Goal: Task Accomplishment & Management: Complete application form

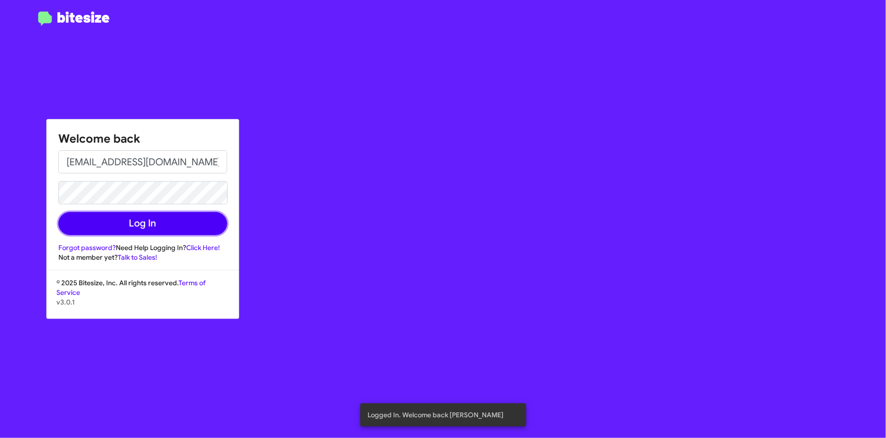
click at [146, 225] on button "Log In" at bounding box center [142, 223] width 169 height 23
click at [146, 224] on button "Log In" at bounding box center [142, 223] width 169 height 23
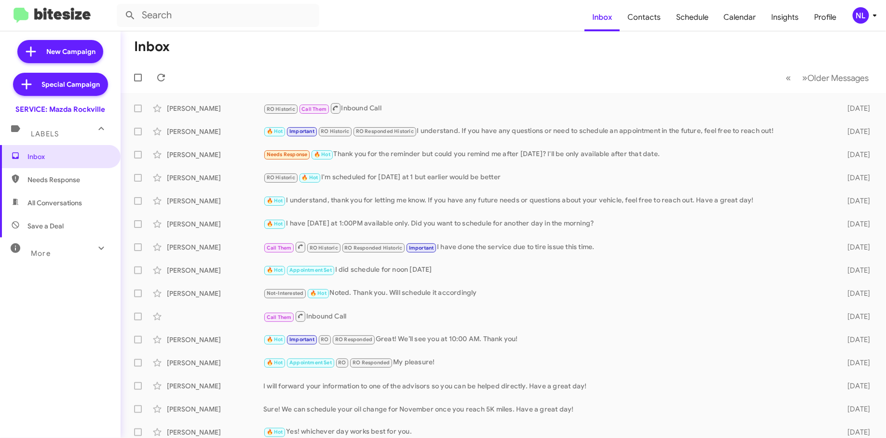
click at [858, 15] on div "NL" at bounding box center [860, 15] width 16 height 16
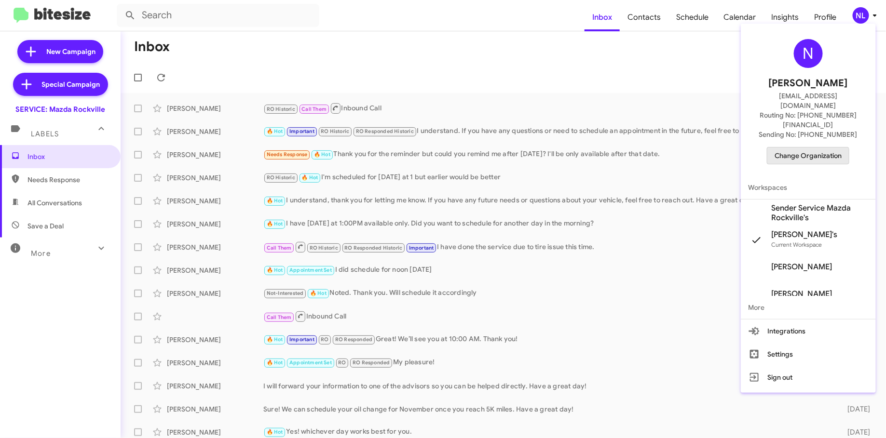
click at [806, 148] on span "Change Organization" at bounding box center [807, 156] width 67 height 16
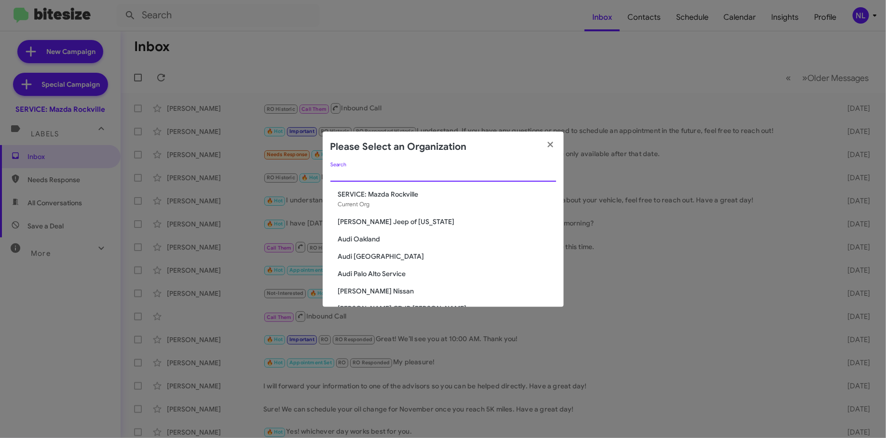
click at [502, 173] on input "Search" at bounding box center [443, 175] width 226 height 8
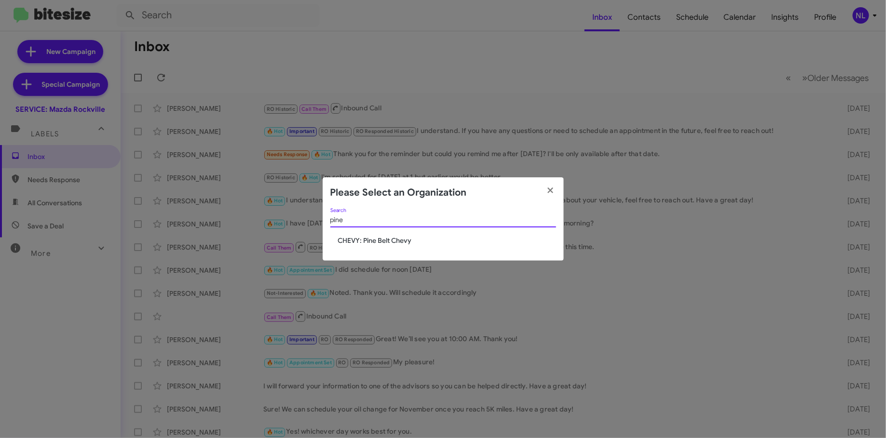
type input "pine"
click at [423, 237] on span "CHEVY: Pine Belt Chevy" at bounding box center [447, 241] width 218 height 10
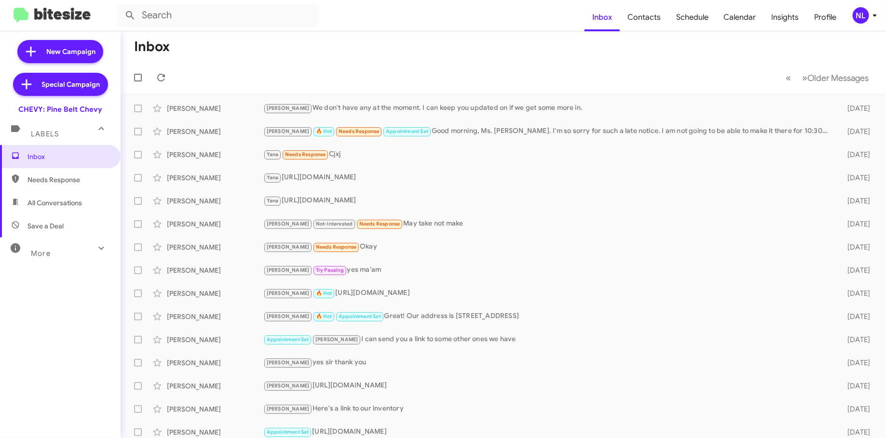
click at [854, 14] on div "NL" at bounding box center [860, 15] width 16 height 16
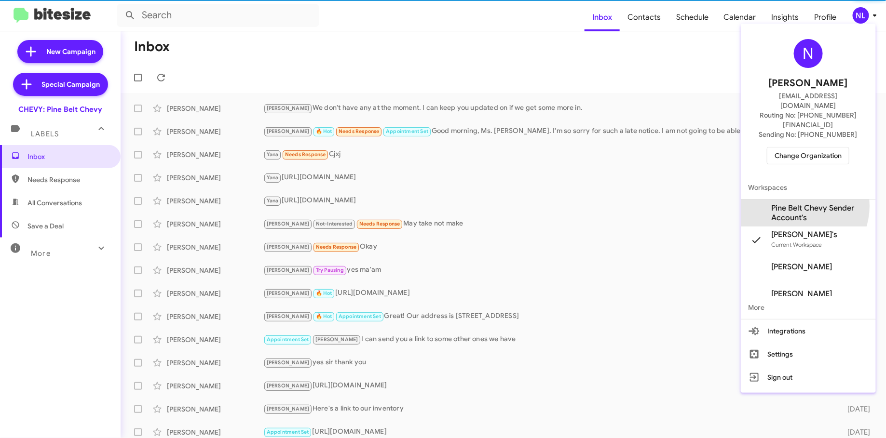
click at [797, 203] on span "Pine Belt Chevy Sender Account's" at bounding box center [819, 212] width 96 height 19
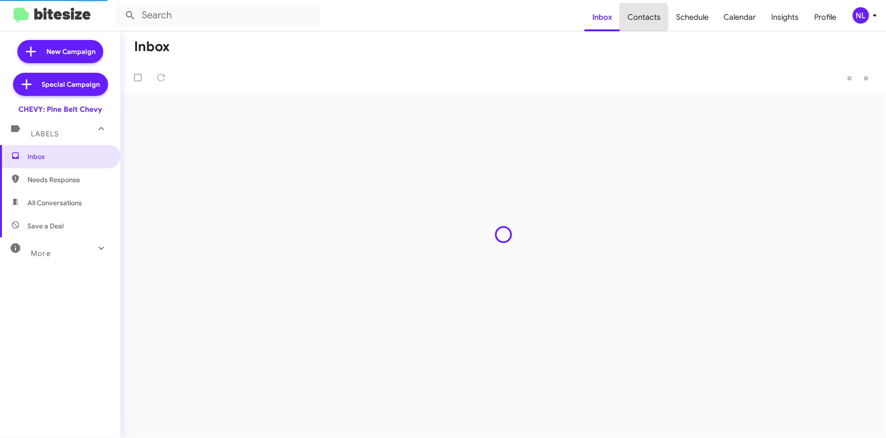
click at [638, 18] on span "Contacts" at bounding box center [643, 17] width 49 height 28
type input "in:groups"
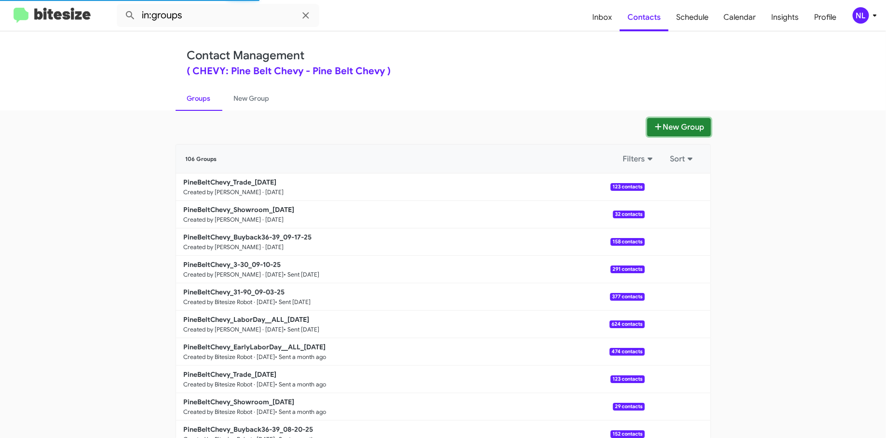
click at [674, 131] on button "New Group" at bounding box center [679, 127] width 64 height 18
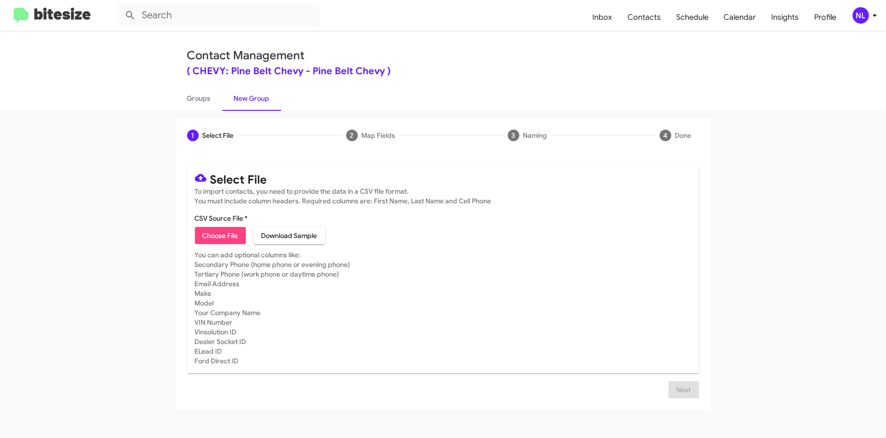
click at [224, 231] on span "Choose File" at bounding box center [220, 235] width 36 height 17
type input "PineBeltChevy_Fall__ALL_09-17-25"
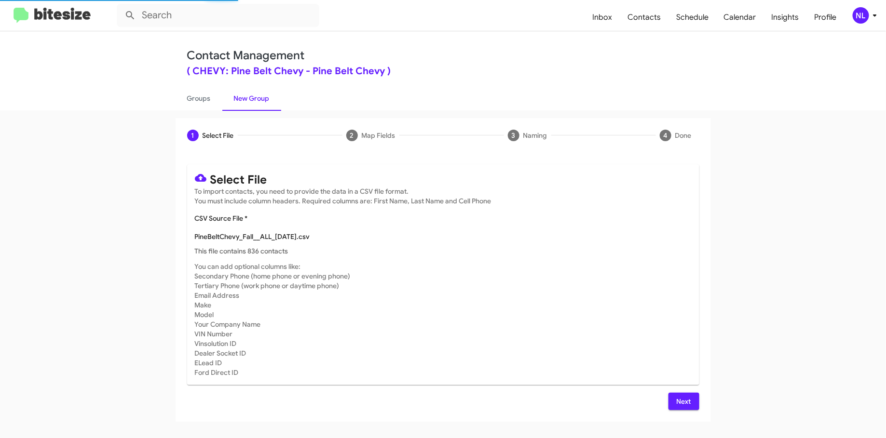
click at [677, 398] on span "Next" at bounding box center [683, 401] width 15 height 17
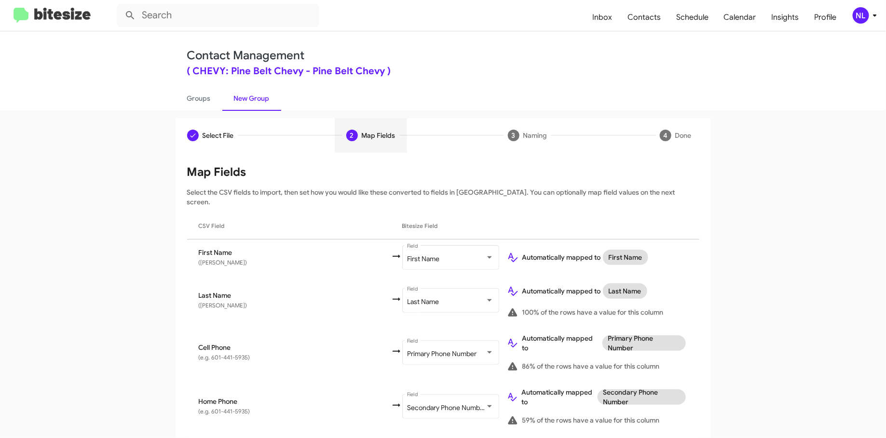
scroll to position [402, 0]
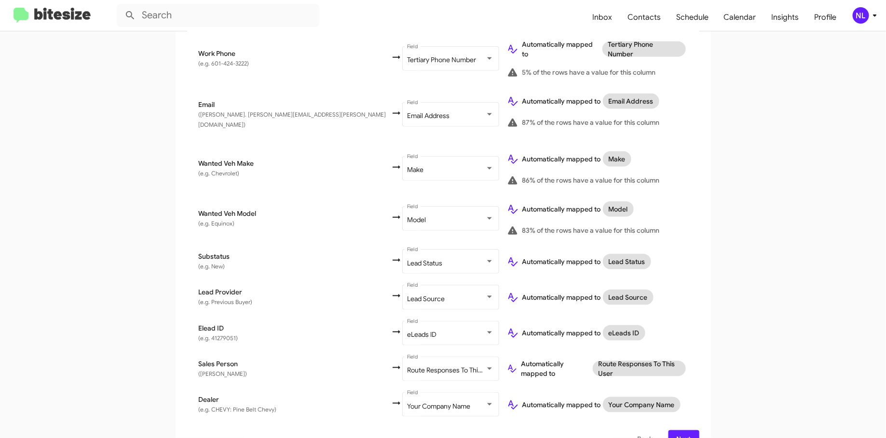
click at [688, 430] on button "Next" at bounding box center [683, 438] width 31 height 17
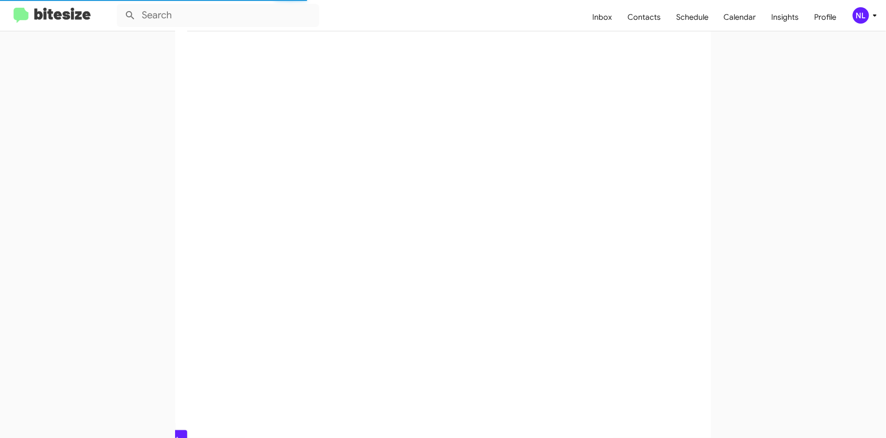
scroll to position [0, 0]
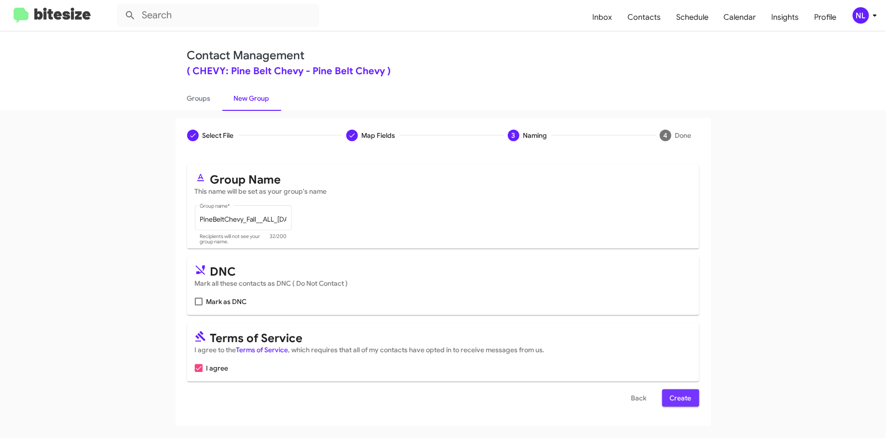
click at [680, 400] on span "Create" at bounding box center [681, 398] width 22 height 17
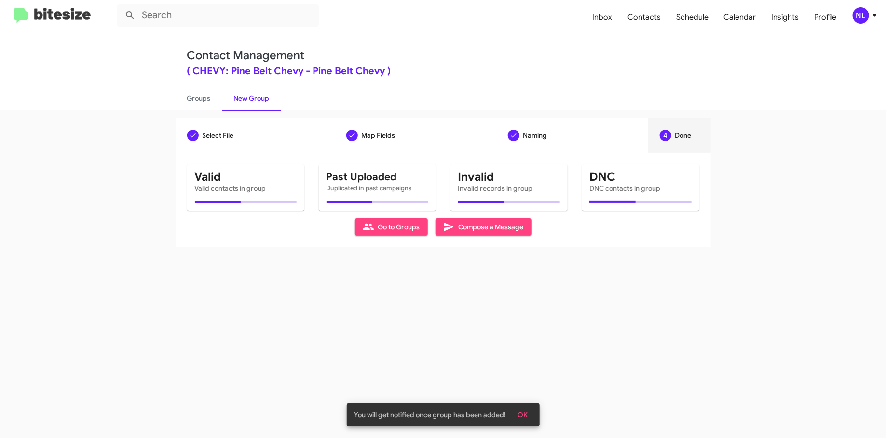
click at [524, 416] on span "OK" at bounding box center [523, 414] width 10 height 17
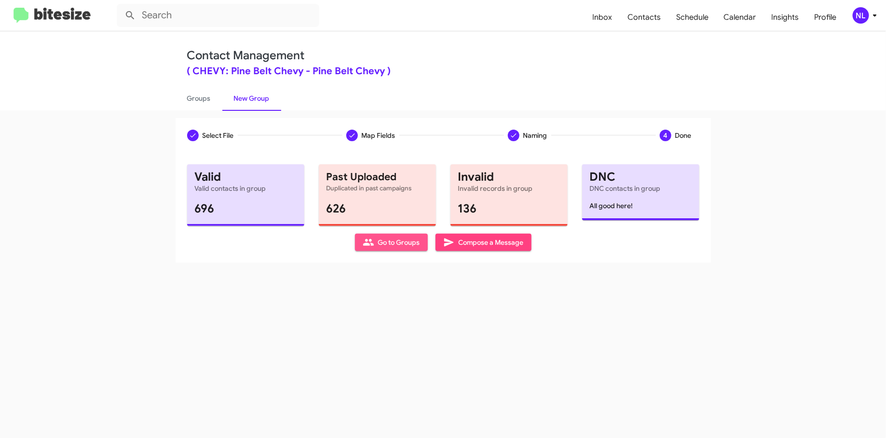
click at [382, 243] on span "Go to Groups" at bounding box center [391, 242] width 57 height 17
type input "in:groups"
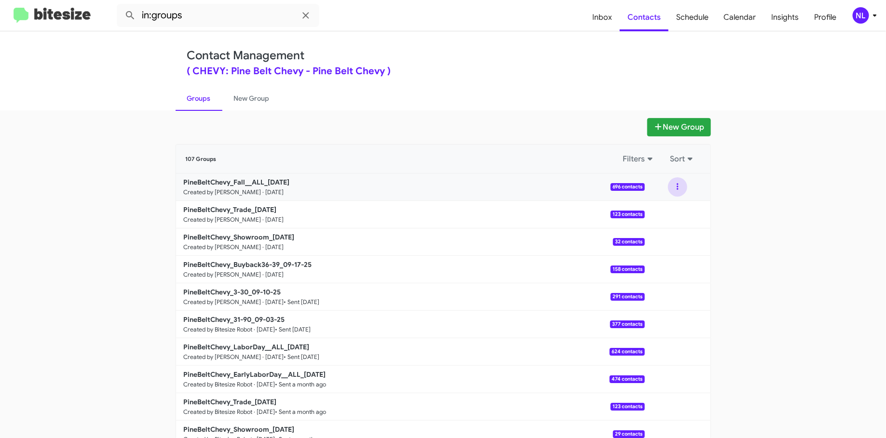
click at [670, 189] on button at bounding box center [677, 186] width 19 height 19
click at [645, 208] on button "View contacts" at bounding box center [648, 213] width 77 height 23
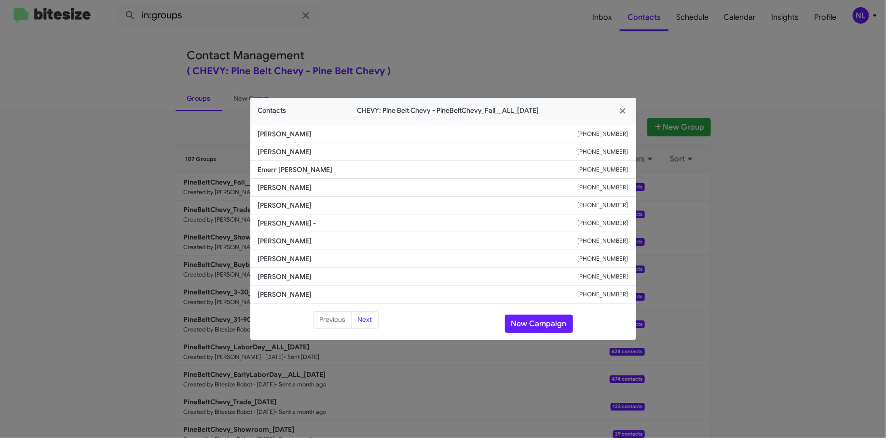
drag, startPoint x: 322, startPoint y: 153, endPoint x: 254, endPoint y: 154, distance: 68.0
click at [254, 154] on li "Shakeria Brister +16013418949" at bounding box center [443, 152] width 386 height 18
copy span "Shakeria Brister"
drag, startPoint x: 586, startPoint y: 155, endPoint x: 629, endPoint y: 157, distance: 42.5
click at [629, 157] on li "Shakeria Brister +16013418949" at bounding box center [443, 152] width 386 height 18
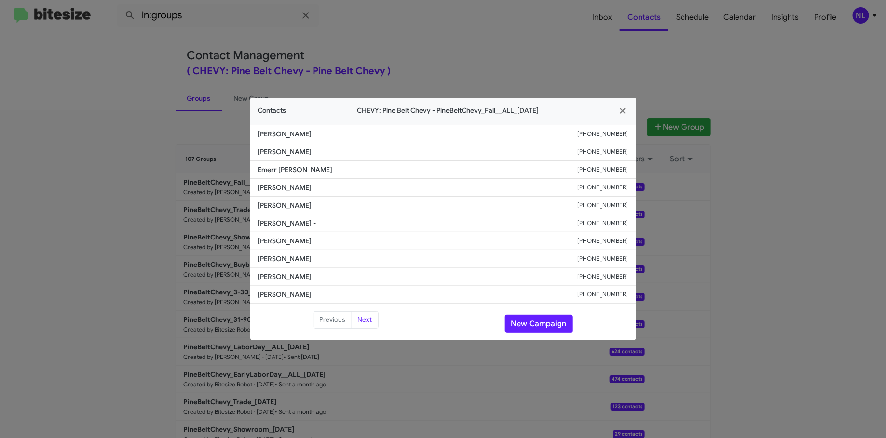
copy div "+16013418949"
click at [415, 180] on li "Lori Myers +16013255600" at bounding box center [443, 188] width 386 height 18
click at [537, 317] on button "New Campaign" at bounding box center [539, 324] width 68 height 18
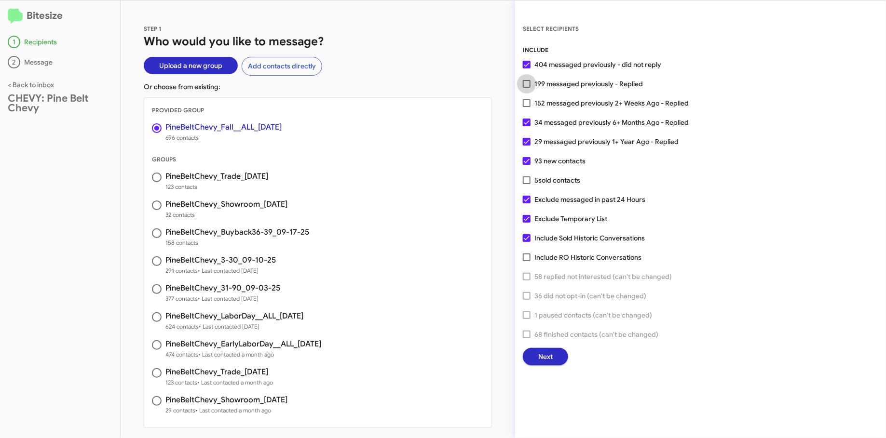
click at [570, 85] on span "199 messaged previously - Replied" at bounding box center [588, 84] width 108 height 12
click at [526, 88] on input "199 messaged previously - Replied" at bounding box center [526, 88] width 0 height 0
checkbox input "true"
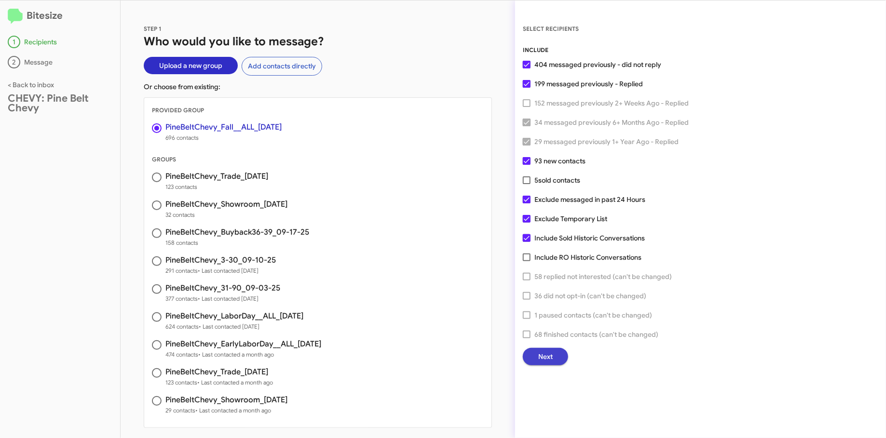
click at [544, 354] on span "Next" at bounding box center [545, 356] width 14 height 17
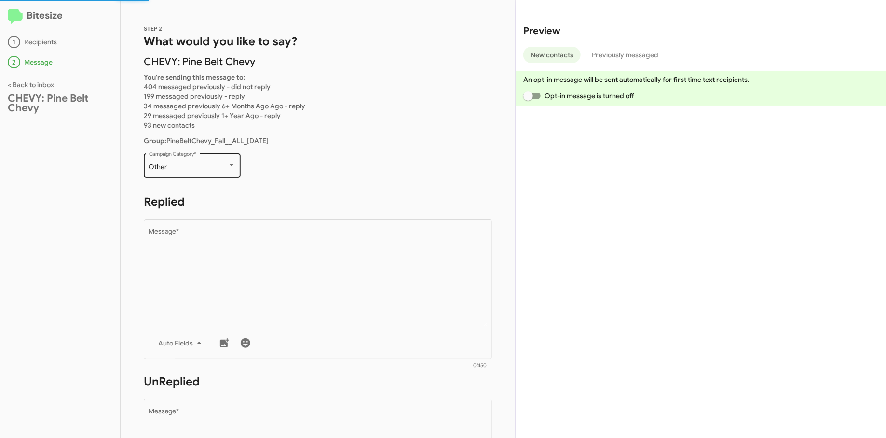
click at [204, 163] on div "Other" at bounding box center [188, 167] width 78 height 8
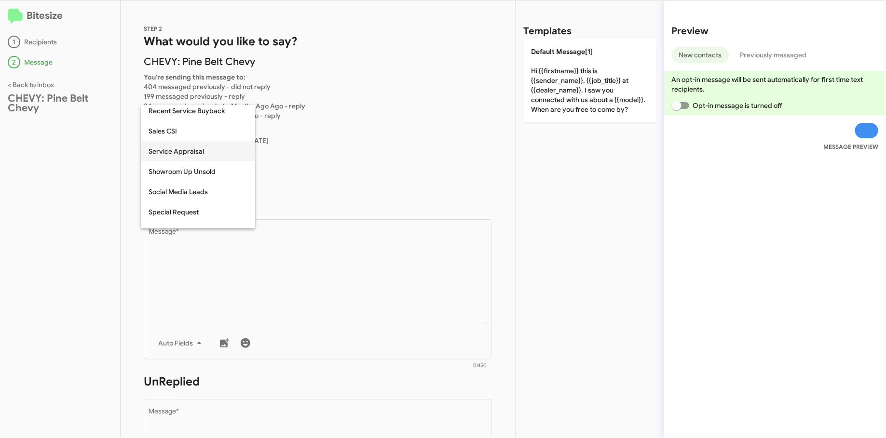
scroll to position [309, 0]
click at [181, 210] on span "Special Request" at bounding box center [197, 211] width 99 height 20
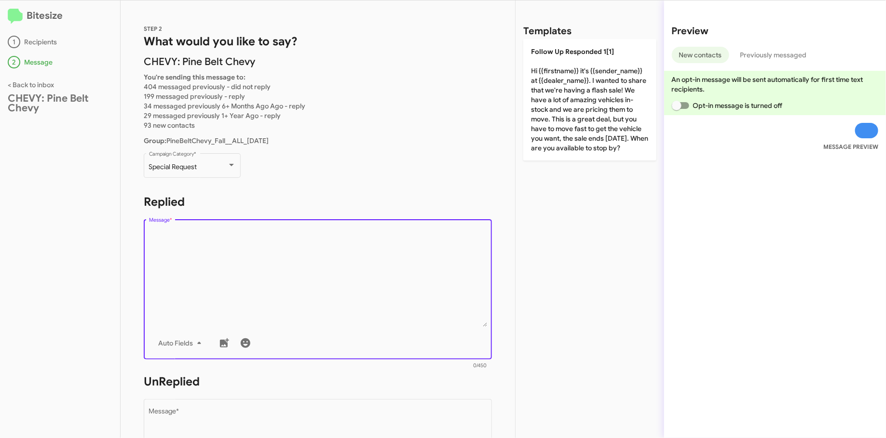
click at [212, 245] on textarea "Message *" at bounding box center [318, 277] width 338 height 98
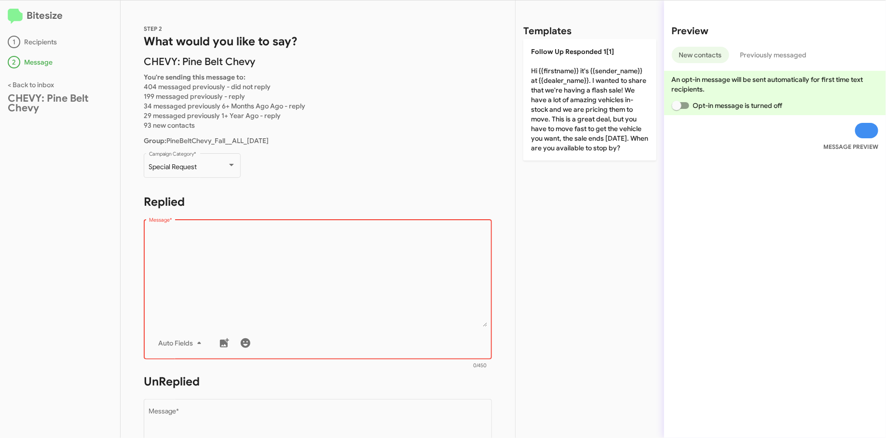
paste textarea ""Hi {{firstname}} it's {{sender_name}} at {{dealer_name}}. Fall into savings to…"
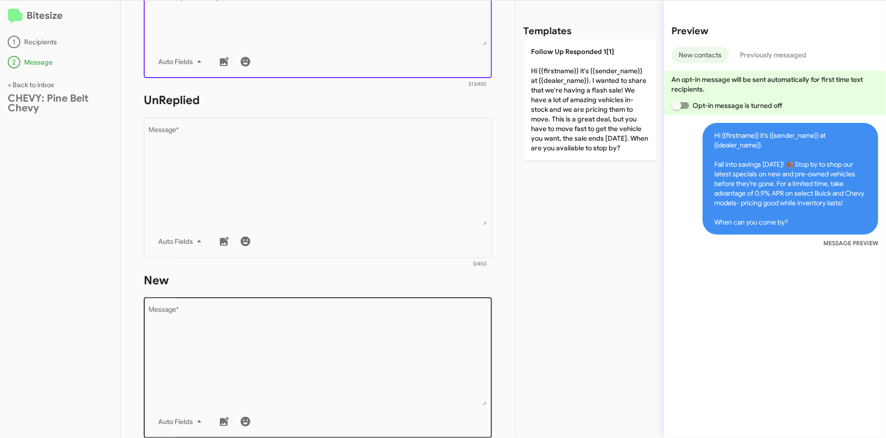
scroll to position [426, 0]
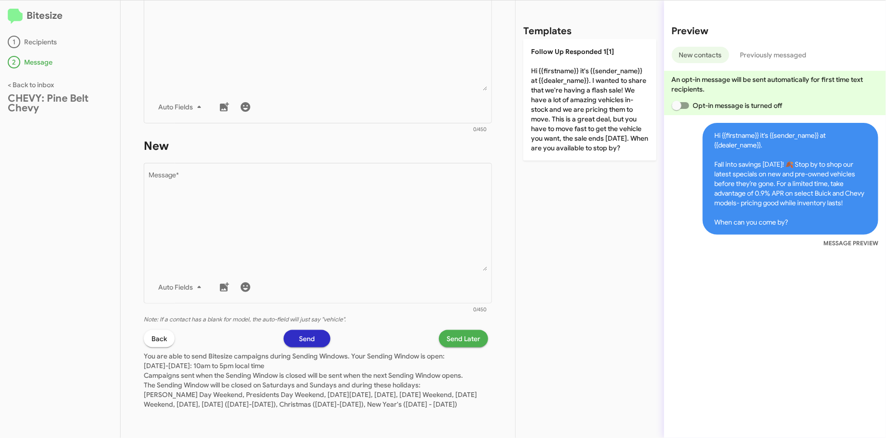
type textarea "Hi {{firstname}} it's {{sender_name}} at {{dealer_name}}. Fall into savings tod…"
click at [158, 332] on span "Back" at bounding box center [158, 338] width 15 height 17
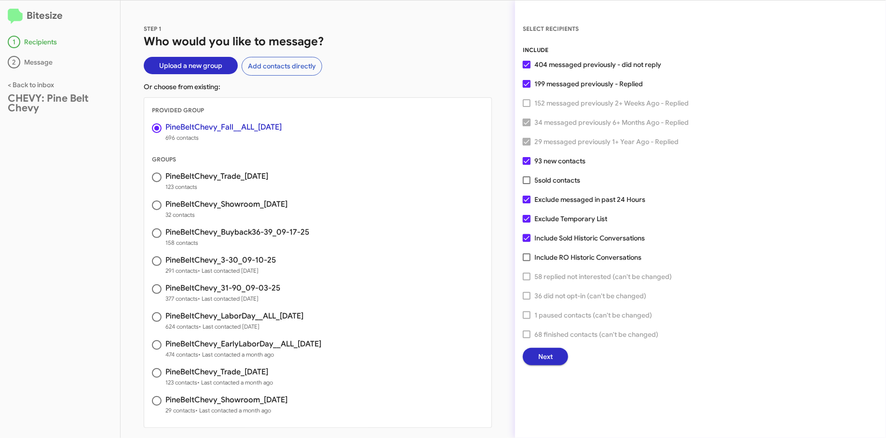
click at [551, 359] on span "Next" at bounding box center [545, 356] width 14 height 17
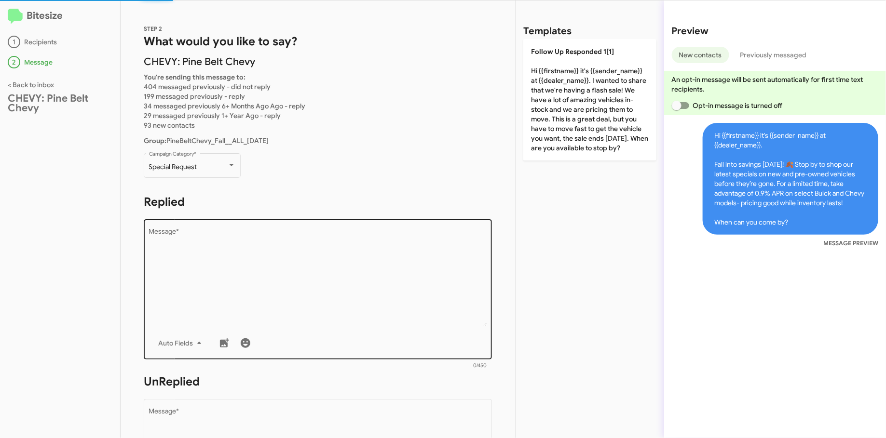
click at [194, 276] on textarea "Message *" at bounding box center [318, 277] width 338 height 98
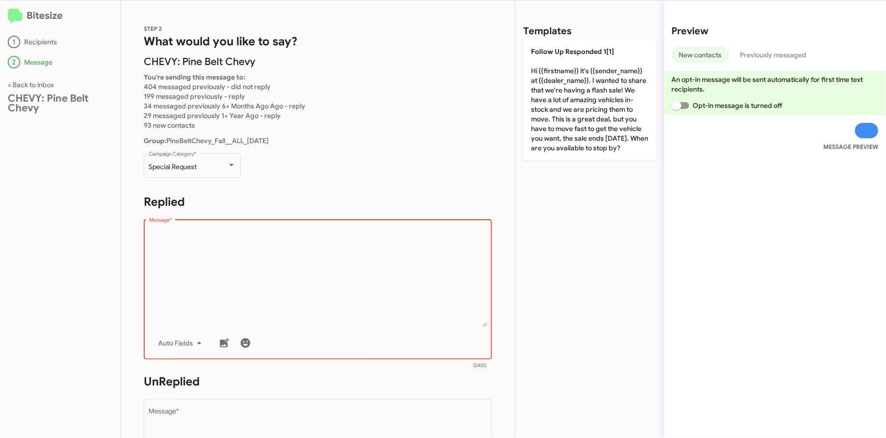
click at [272, 234] on textarea "Message *" at bounding box center [318, 277] width 338 height 98
paste textarea ""Hi {{firstname}} it's {{sender_name}} at {{dealer_name}}. Fall into savings to…"
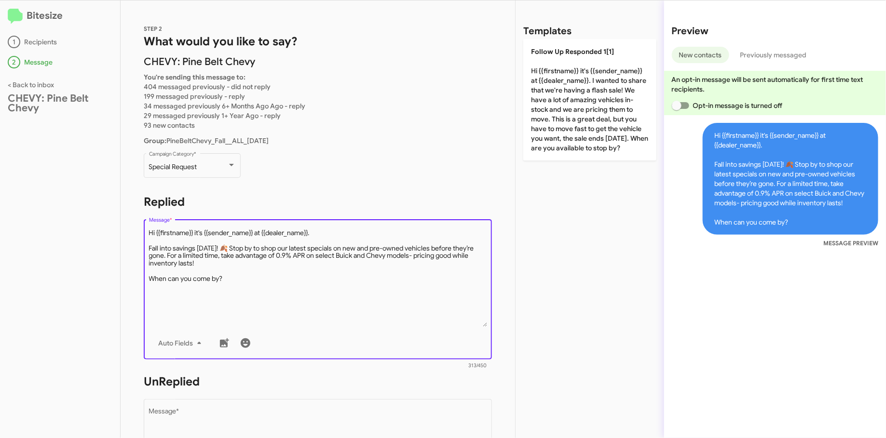
type textarea "Hi {{firstname}} it's {{sender_name}} at {{dealer_name}}. Fall into savings tod…"
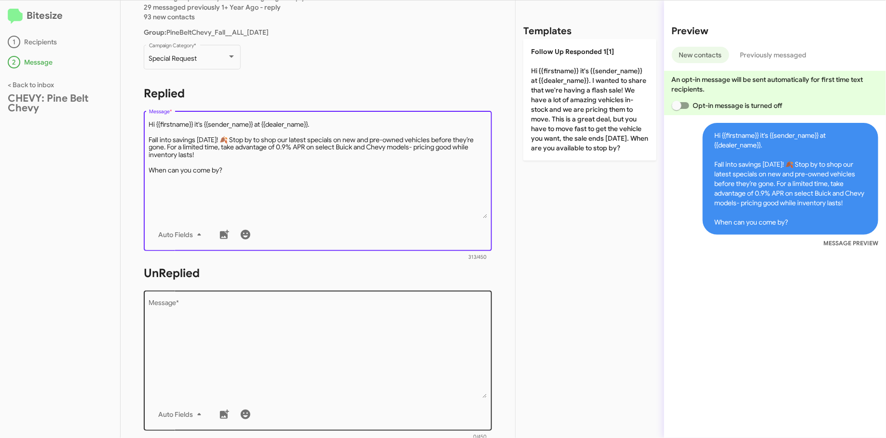
click at [201, 330] on textarea "Message *" at bounding box center [318, 349] width 338 height 98
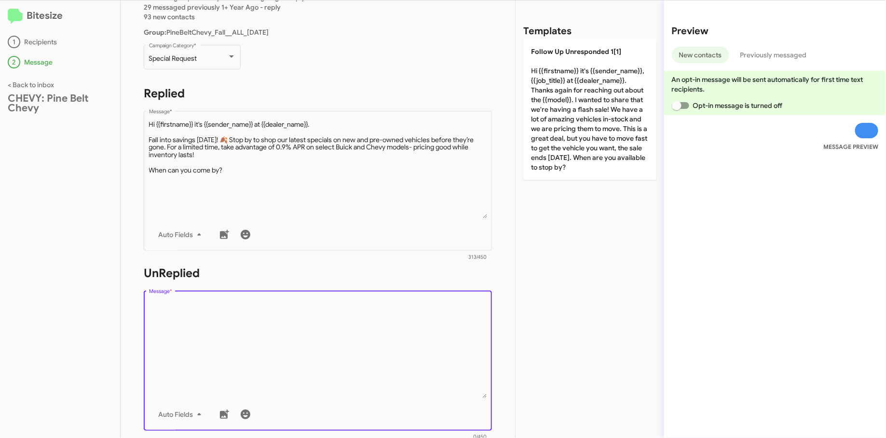
paste textarea ""Hi {{firstname}} it's {{sender_name}}, {{job_title}} at {{dealer_name}}. Thank…"
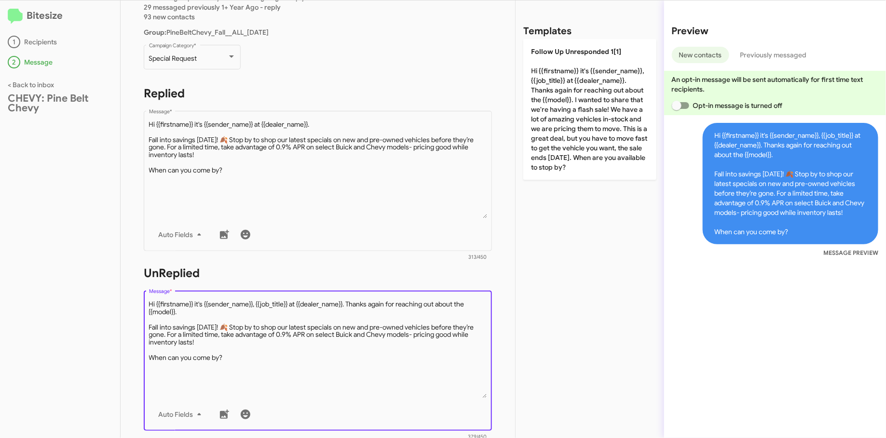
type textarea "Hi {{firstname}} it's {{sender_name}}, {{job_title}} at {{dealer_name}}. Thanks…"
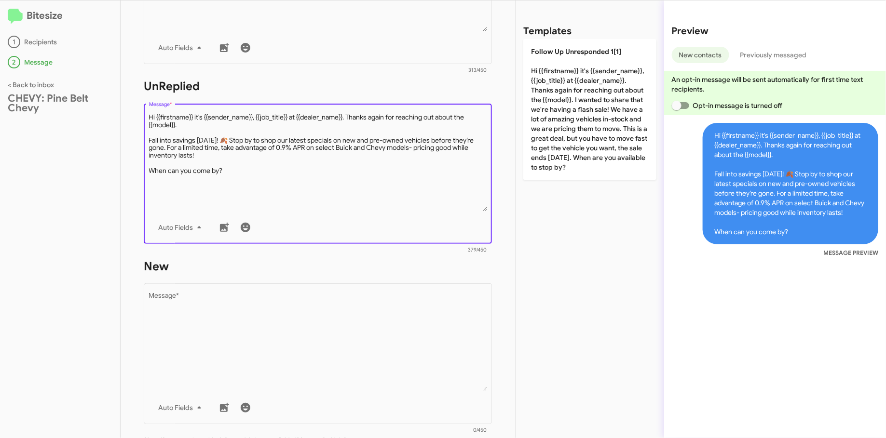
scroll to position [322, 0]
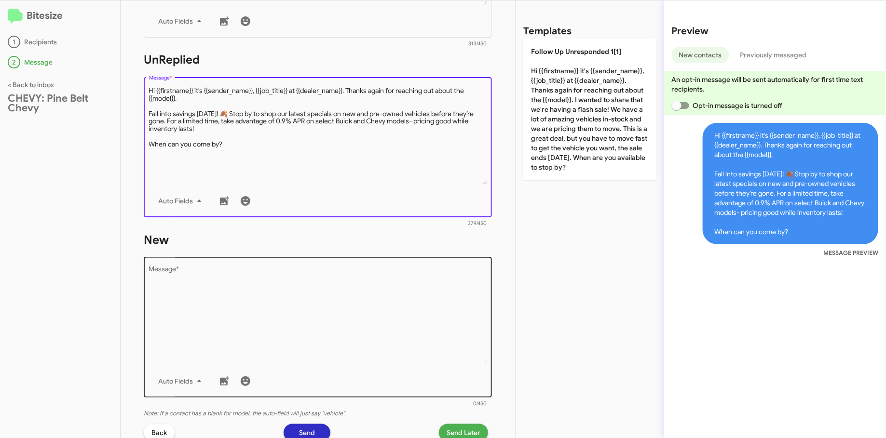
click at [277, 279] on textarea "Message *" at bounding box center [318, 316] width 338 height 98
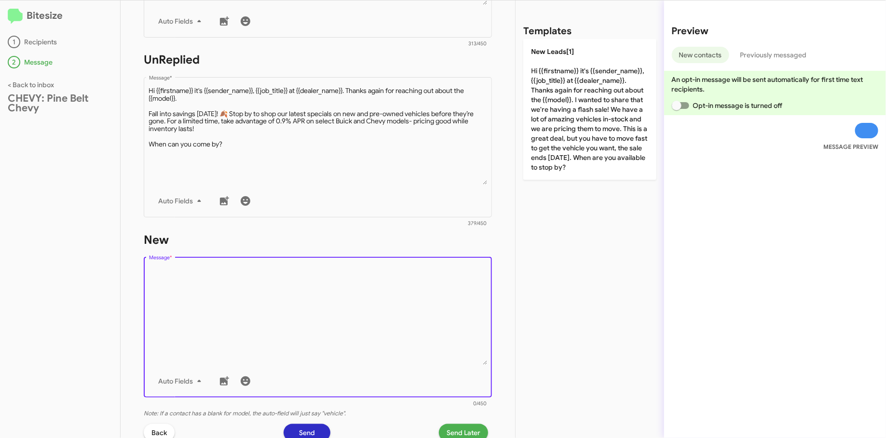
paste textarea ""Hi {{firstname}} it's {{sender_name}}, {{job_title}} at {{dealer_name}}. Thank…"
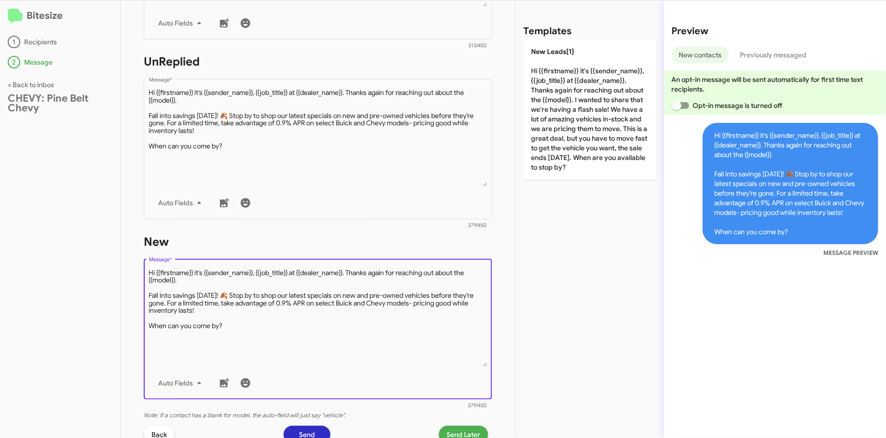
scroll to position [320, 0]
type textarea "Hi {{firstname}} it's {{sender_name}}, {{job_title}} at {{dealer_name}}. Thanks…"
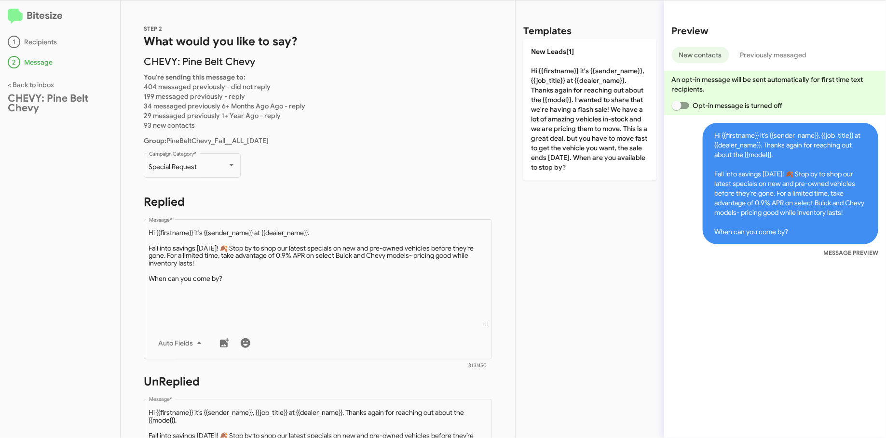
scroll to position [426, 0]
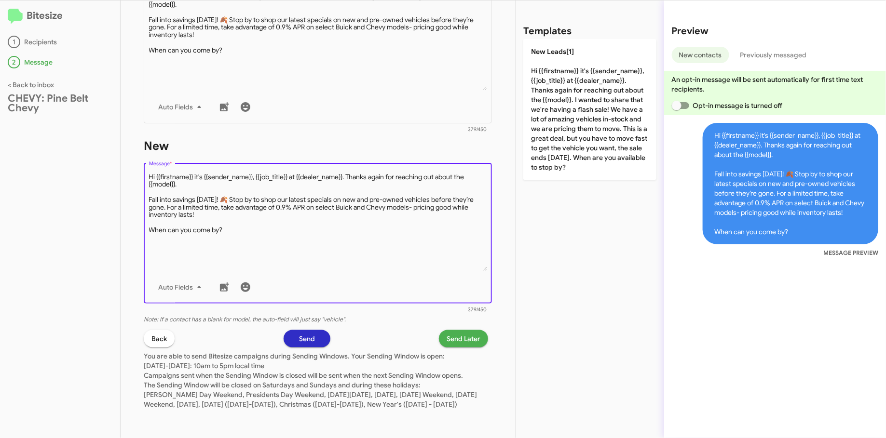
click at [455, 330] on span "Send Later" at bounding box center [463, 338] width 34 height 17
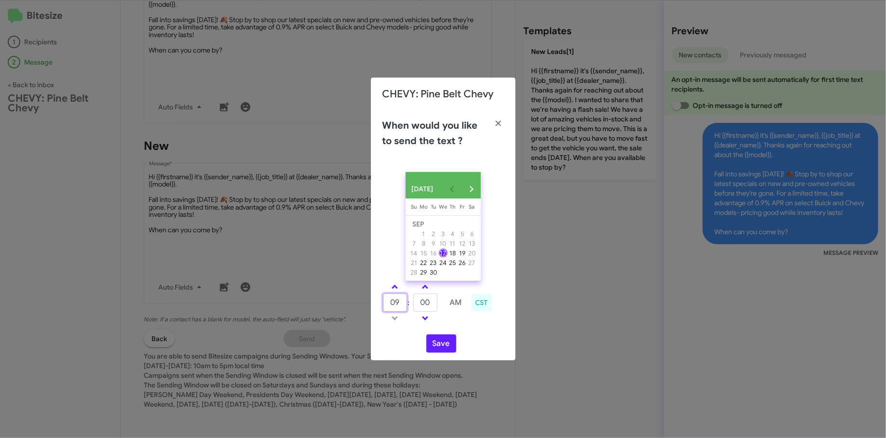
drag, startPoint x: 403, startPoint y: 307, endPoint x: 363, endPoint y: 309, distance: 39.6
click at [363, 309] on modal-container "CHEVY: Pine Belt Chevy When would you like to send the text ? SEP 2025 Sunday S…" at bounding box center [443, 219] width 886 height 438
type input "01"
type input "25"
click at [449, 347] on button "Save" at bounding box center [441, 344] width 30 height 18
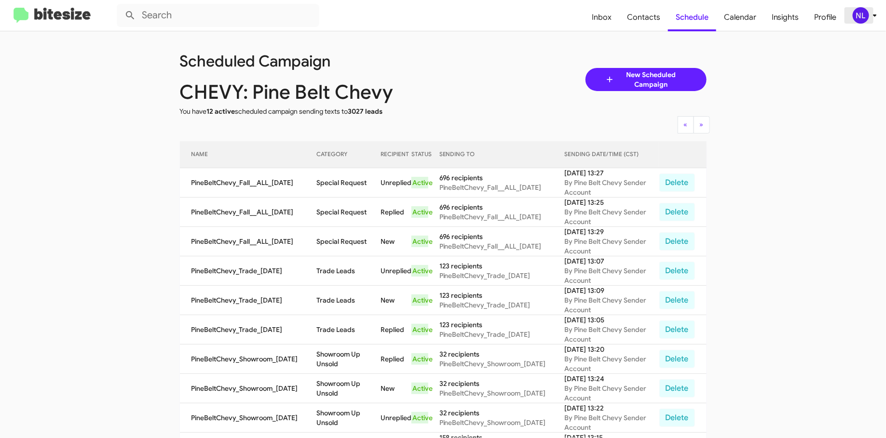
click at [870, 23] on span "NL" at bounding box center [866, 15] width 29 height 16
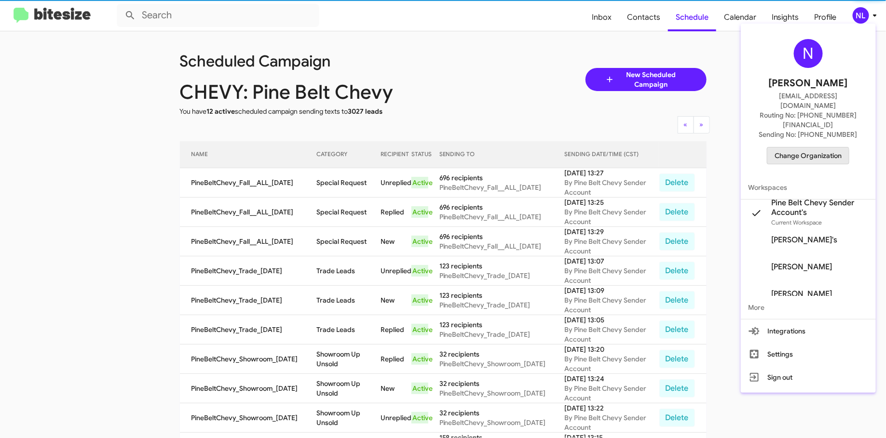
click at [793, 148] on span "Change Organization" at bounding box center [807, 156] width 67 height 16
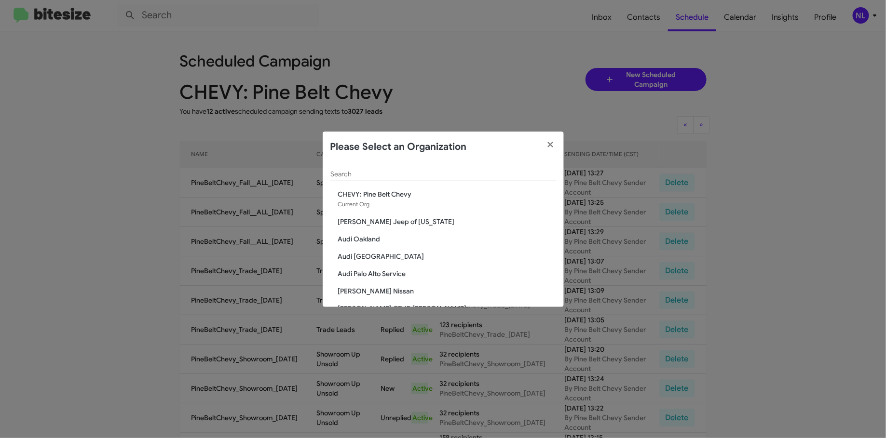
click at [380, 176] on input "Search" at bounding box center [443, 175] width 226 height 8
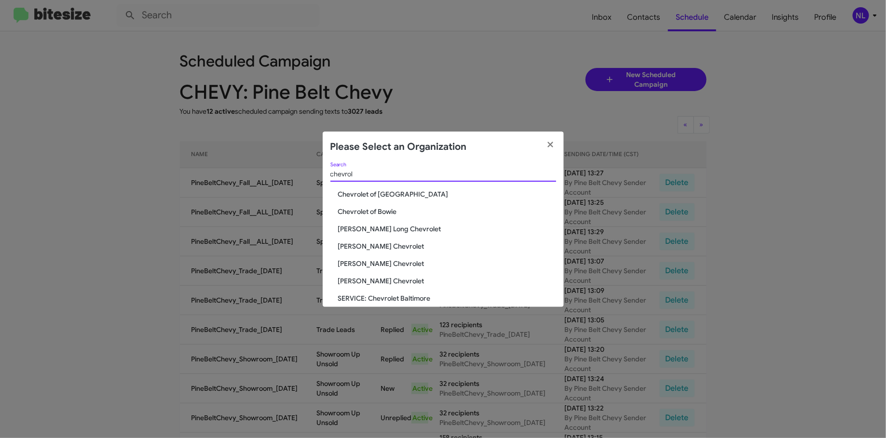
type input "chevrol"
click at [364, 211] on span "Chevrolet of Bowie" at bounding box center [447, 212] width 218 height 10
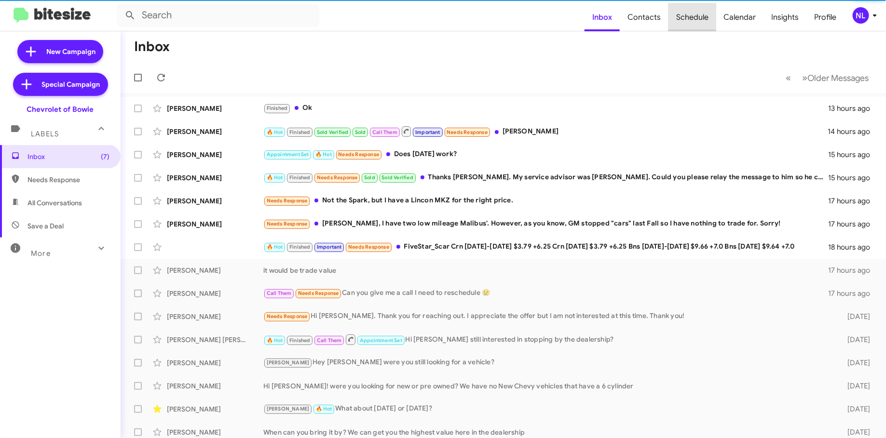
click at [702, 18] on span "Schedule" at bounding box center [692, 17] width 48 height 28
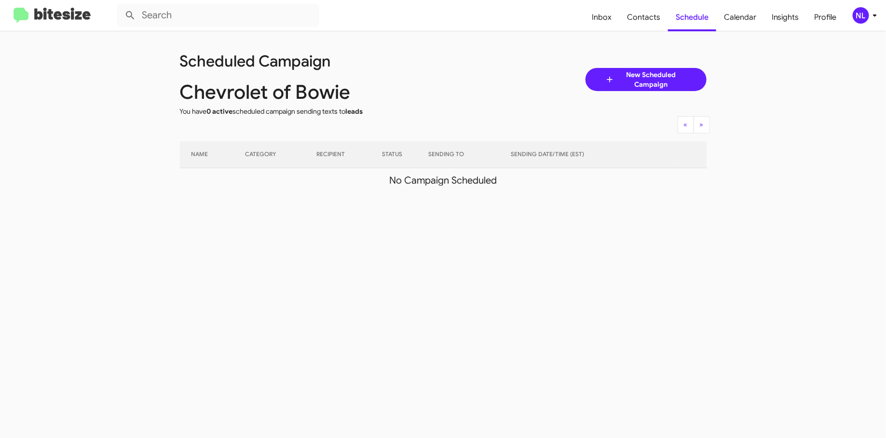
click at [859, 20] on div "NL" at bounding box center [860, 15] width 16 height 16
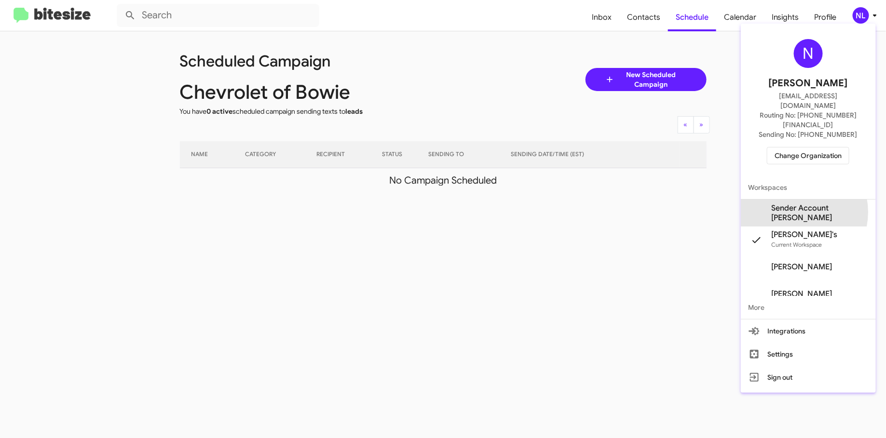
click at [795, 203] on span "Sender Account Chevy Bowie's" at bounding box center [819, 212] width 96 height 19
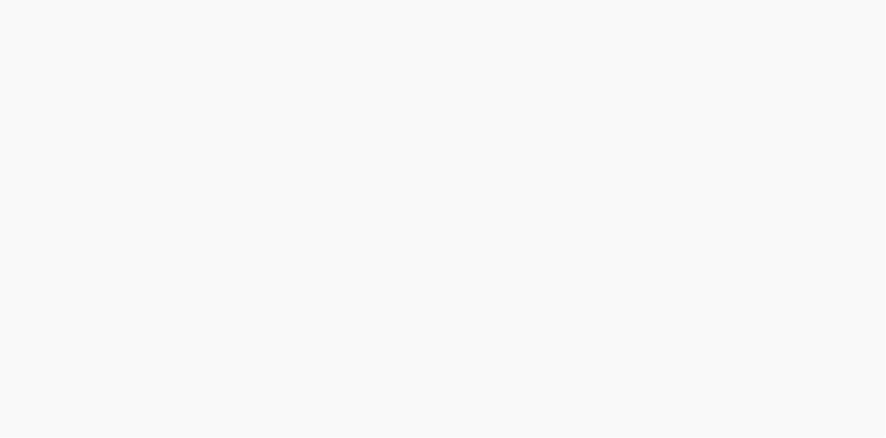
click at [689, 17] on body at bounding box center [443, 219] width 886 height 438
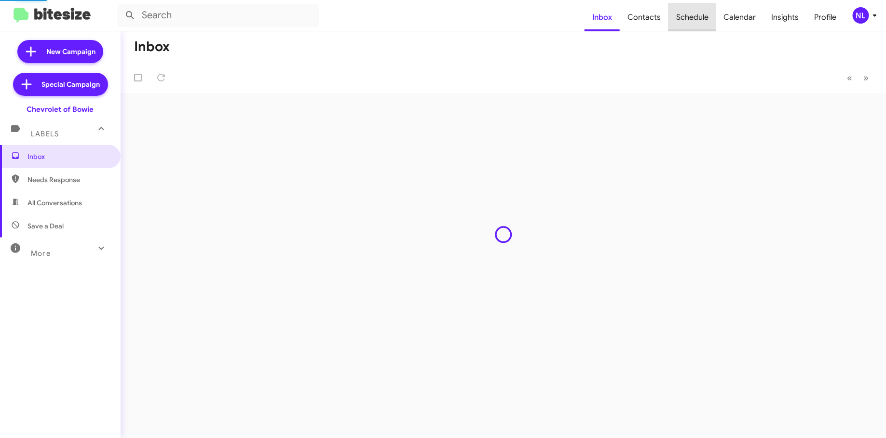
click at [689, 17] on span "Schedule" at bounding box center [692, 17] width 48 height 28
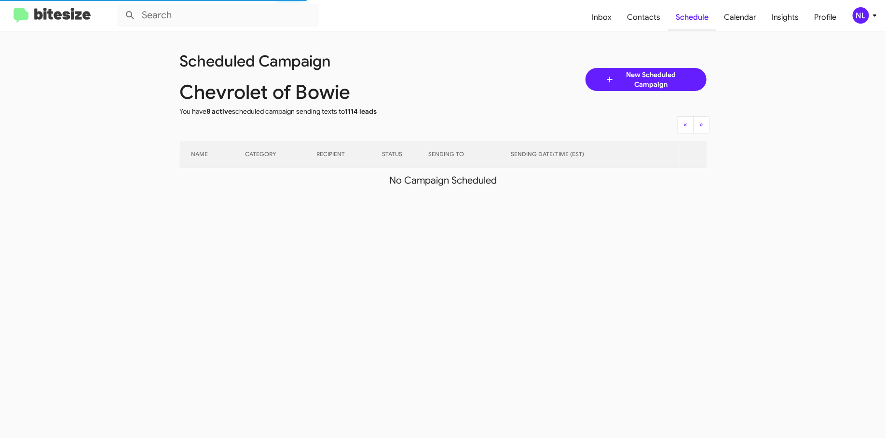
click at [691, 19] on span "Schedule" at bounding box center [692, 17] width 48 height 28
